Goal: Find specific page/section

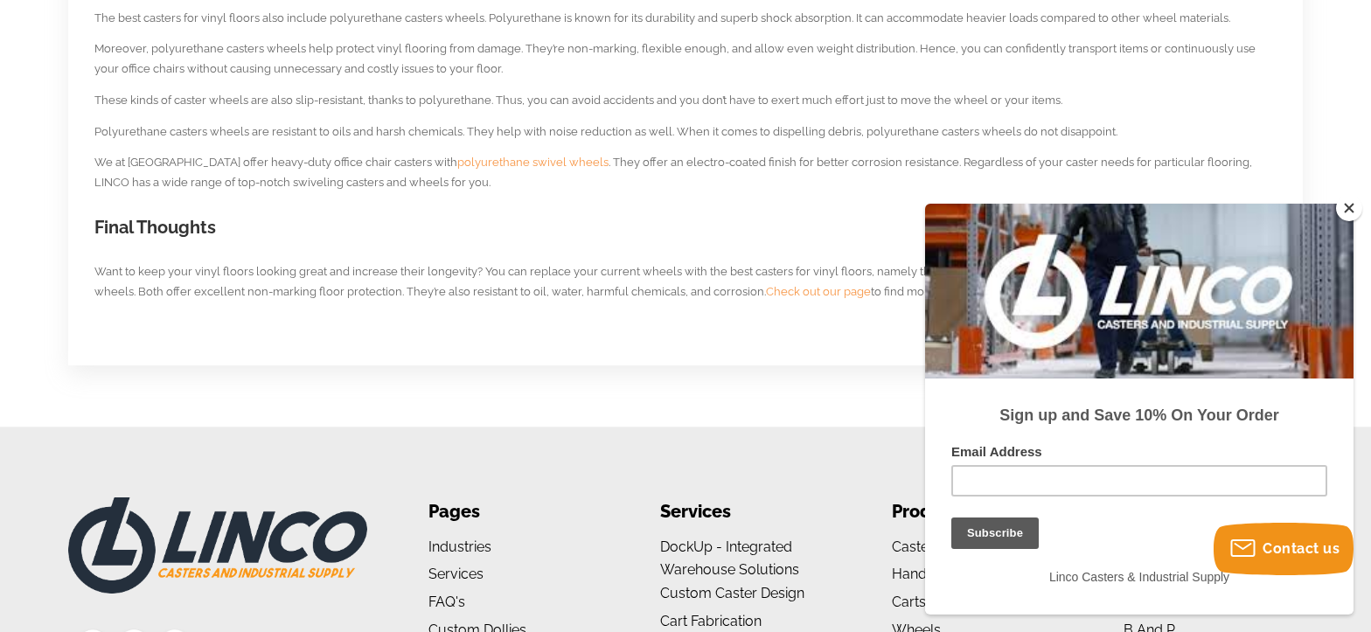
scroll to position [1487, 0]
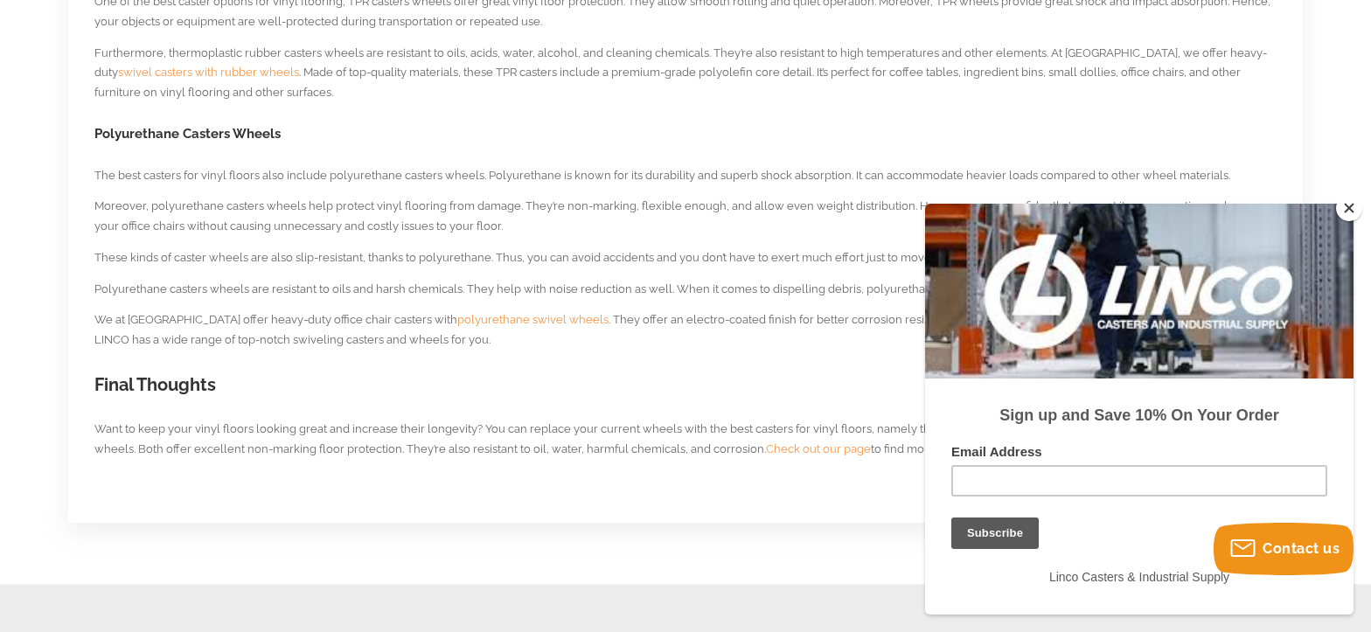
click at [1354, 212] on button "Close" at bounding box center [1349, 208] width 26 height 26
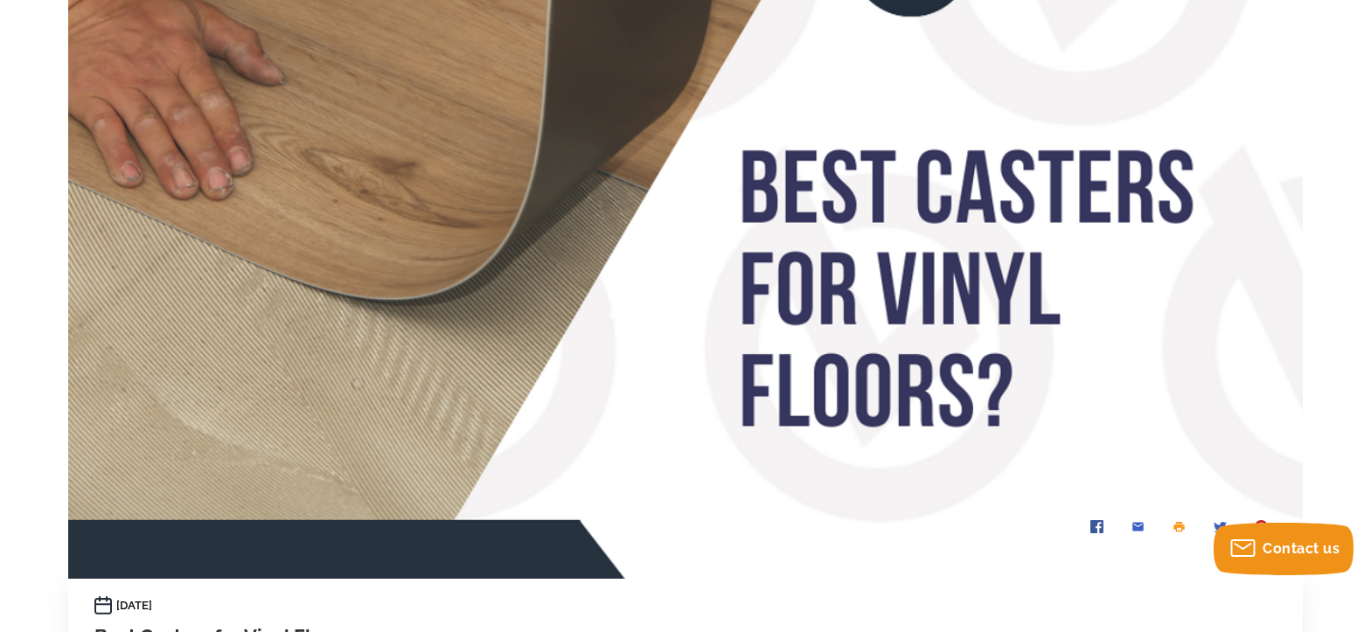
scroll to position [0, 0]
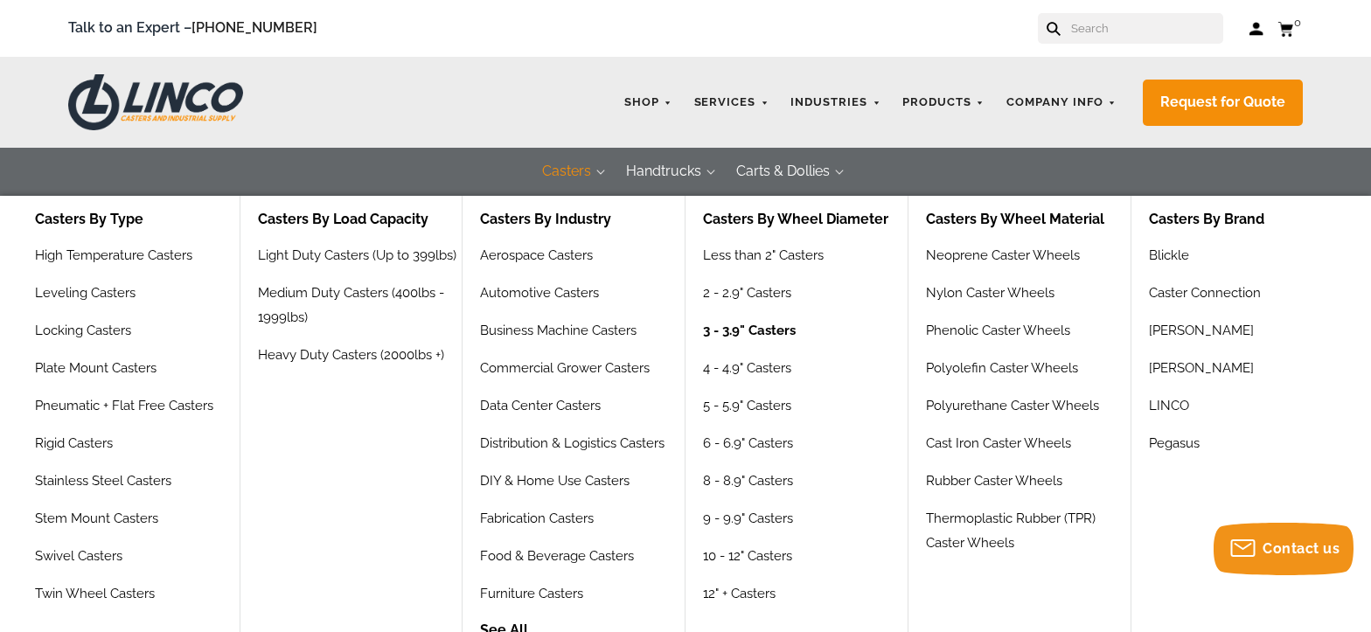
click at [740, 333] on link "3 - 3.9" Casters" at bounding box center [749, 337] width 93 height 38
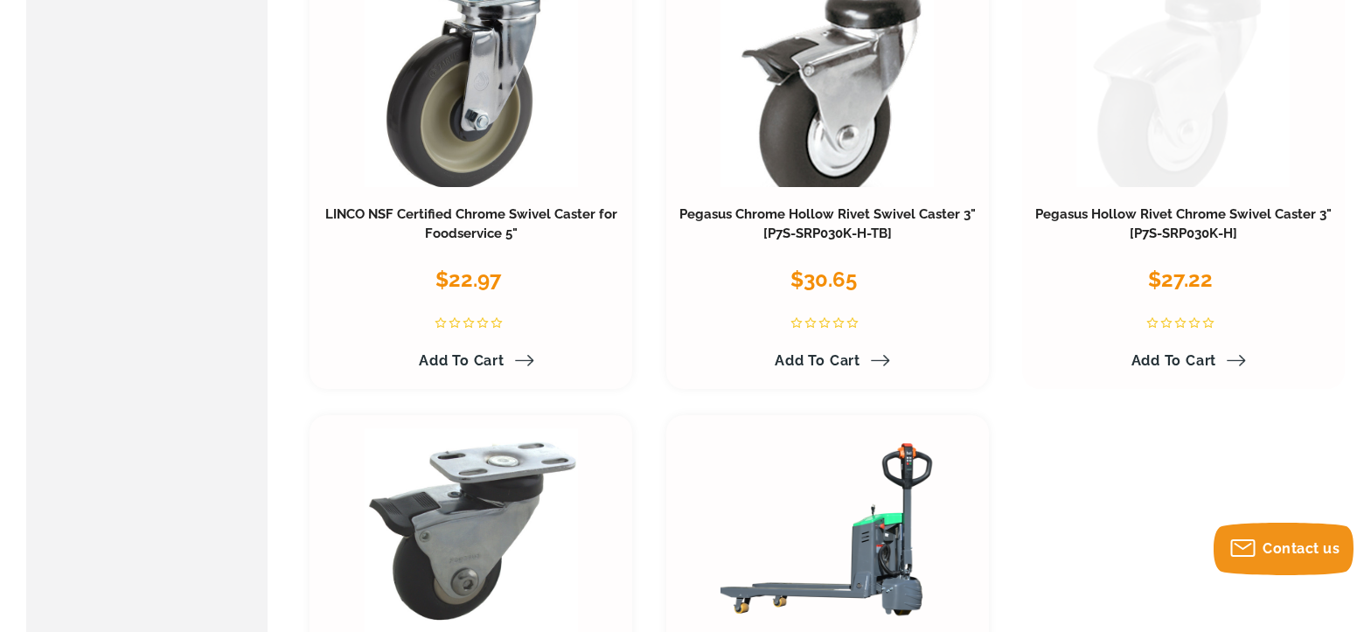
scroll to position [7241, 0]
